Goal: Transaction & Acquisition: Register for event/course

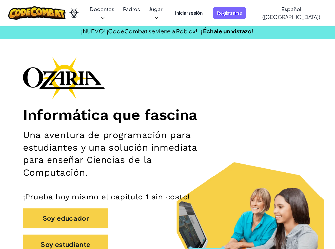
click at [250, 83] on div "Informática que fascina Una aventura de programación para estudiantes y una sol…" at bounding box center [167, 159] width 289 height 204
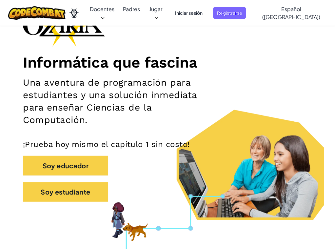
scroll to position [66, 0]
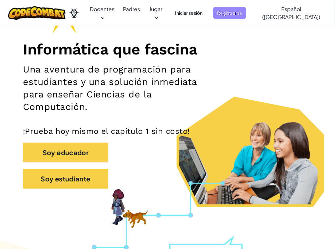
click at [236, 10] on span "Registrarse" at bounding box center [229, 13] width 33 height 12
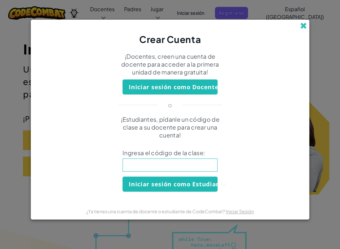
click at [304, 27] on span at bounding box center [303, 25] width 7 height 7
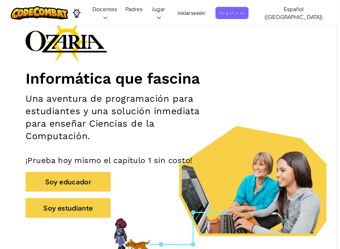
scroll to position [0, 0]
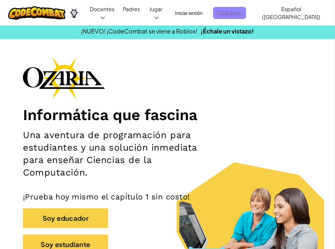
click at [229, 13] on span "Registrarse" at bounding box center [229, 13] width 33 height 12
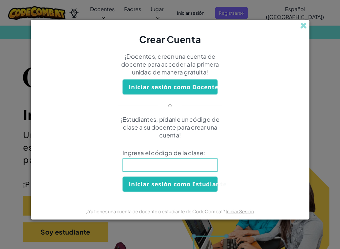
click at [168, 163] on input at bounding box center [170, 164] width 95 height 13
